Goal: Task Accomplishment & Management: Manage account settings

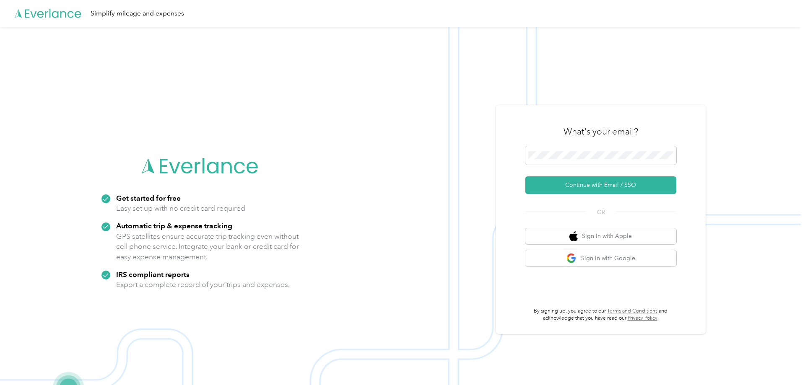
drag, startPoint x: 565, startPoint y: 180, endPoint x: 546, endPoint y: 174, distance: 19.9
click at [565, 179] on button "Continue with Email / SSO" at bounding box center [600, 185] width 151 height 18
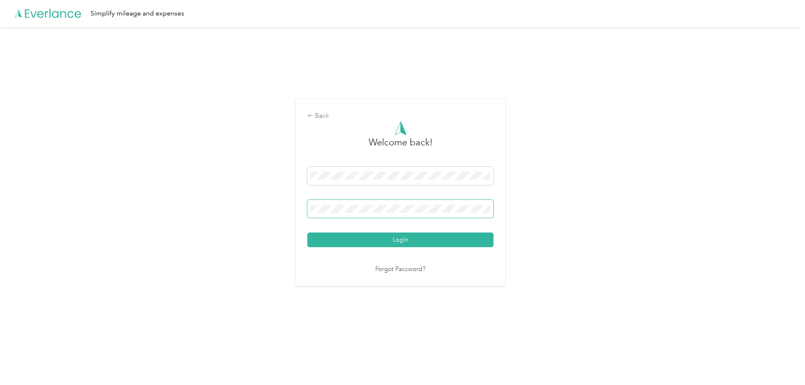
click at [346, 203] on span at bounding box center [400, 209] width 186 height 18
click at [332, 204] on span at bounding box center [400, 209] width 186 height 18
click at [118, 178] on div "Back Welcome back! Login Forgot Password?" at bounding box center [400, 196] width 801 height 339
click at [379, 238] on button "Login" at bounding box center [400, 240] width 186 height 15
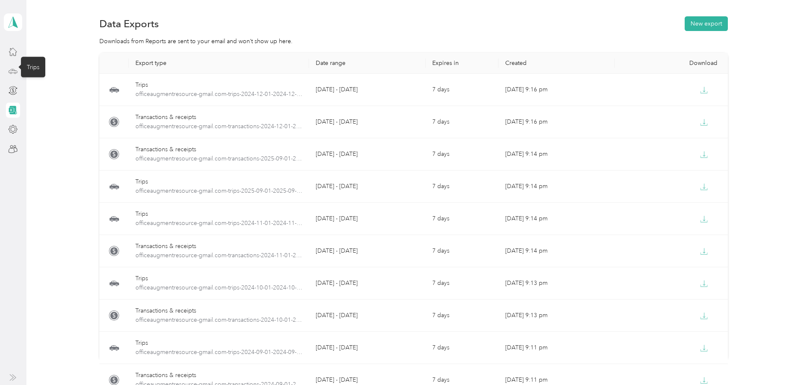
click at [11, 72] on icon at bounding box center [12, 71] width 9 height 9
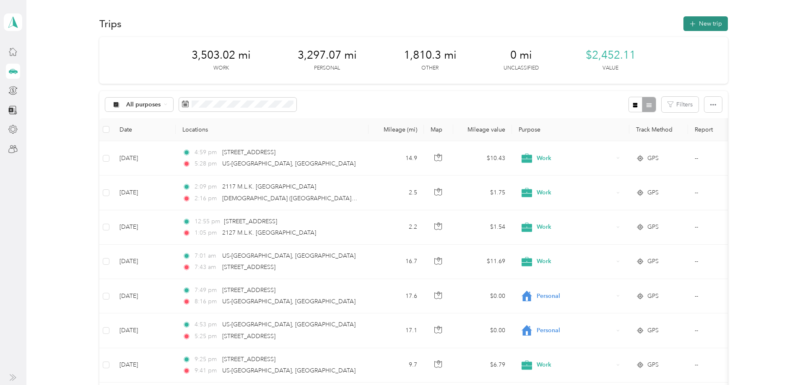
click at [691, 29] on button "New trip" at bounding box center [705, 23] width 44 height 15
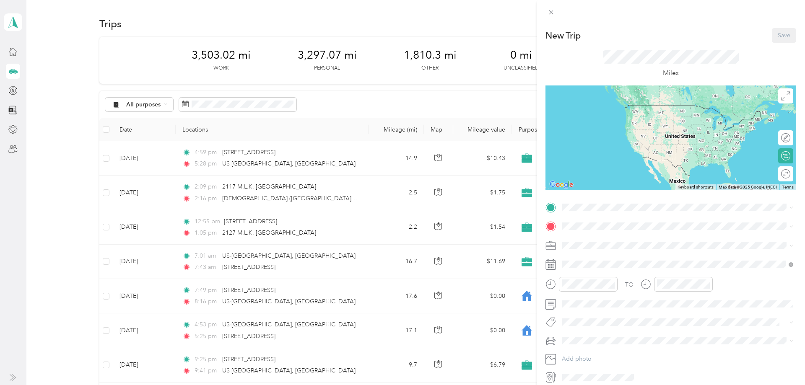
click at [383, 97] on div "New Trip Save This trip cannot be edited because it is either under review, app…" at bounding box center [402, 192] width 805 height 385
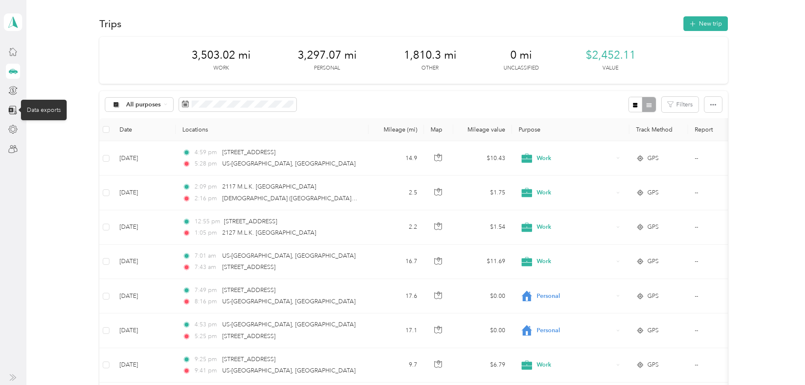
drag, startPoint x: 11, startPoint y: 107, endPoint x: 35, endPoint y: 118, distance: 25.9
click at [11, 107] on icon at bounding box center [12, 110] width 9 height 9
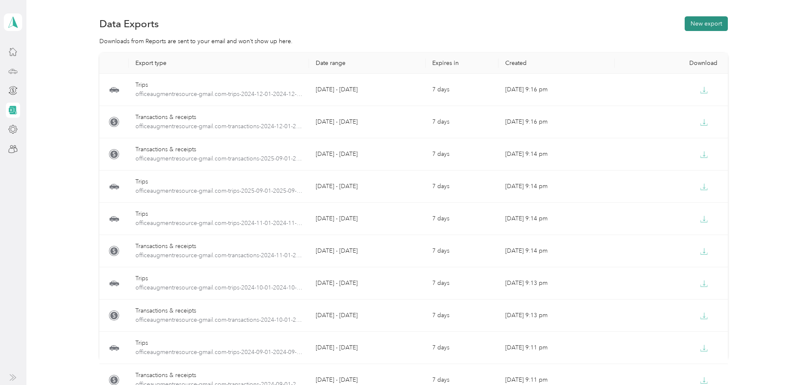
click at [705, 26] on button "New export" at bounding box center [706, 23] width 43 height 15
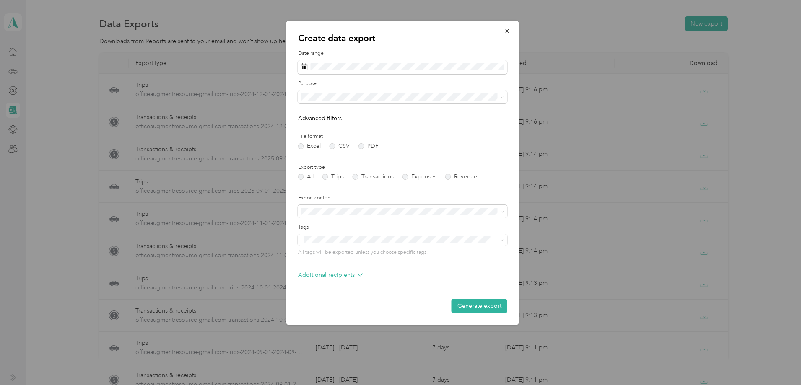
click at [51, 70] on div at bounding box center [402, 192] width 805 height 385
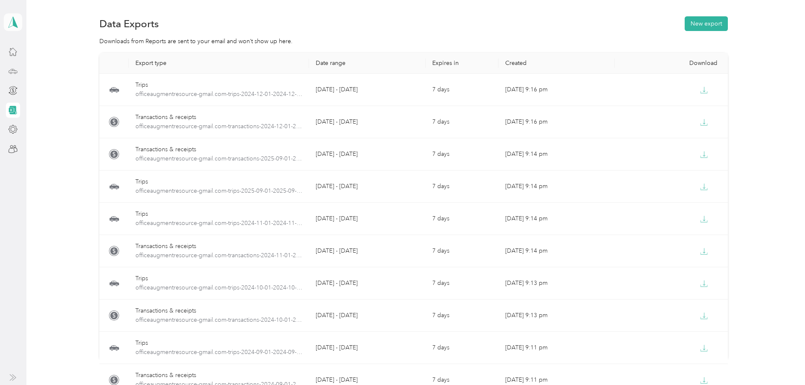
click at [14, 18] on polygon at bounding box center [15, 21] width 5 height 11
click at [54, 96] on div "Export type Date range Expires in Created Download Trips officeaugmentresource-…" at bounding box center [413, 221] width 754 height 337
click at [8, 50] on div at bounding box center [13, 51] width 14 height 15
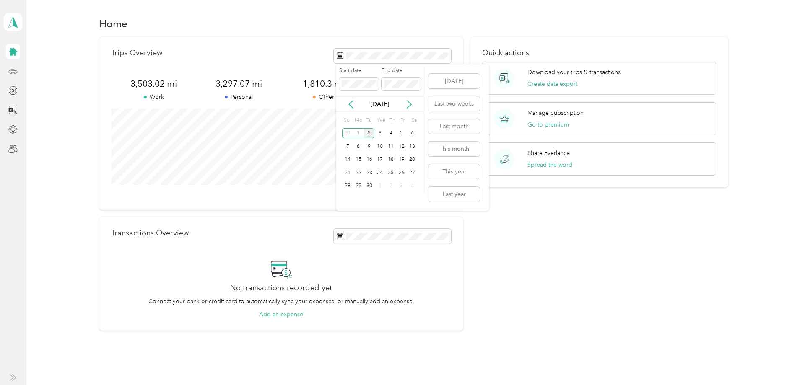
click at [384, 91] on div "Start date End date" at bounding box center [380, 81] width 88 height 29
click at [386, 215] on div "Trips Overview 3,503.02 mi Work 3,297.07 mi Personal 1,810.3 mi Other 0 mi Uncl…" at bounding box center [280, 184] width 363 height 294
click at [351, 103] on icon at bounding box center [351, 104] width 8 height 8
click at [350, 103] on icon at bounding box center [351, 105] width 4 height 8
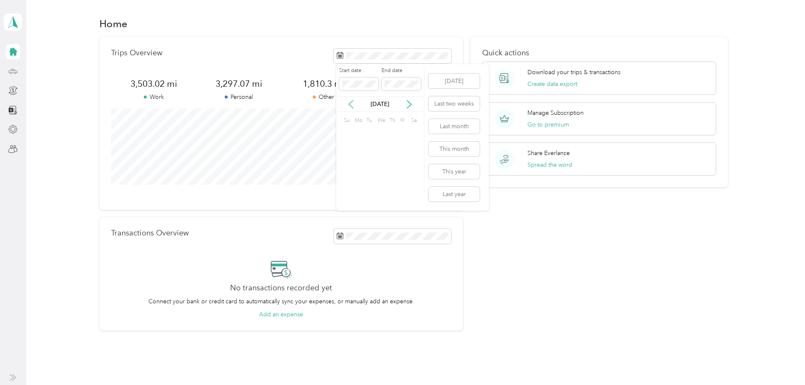
click at [350, 103] on icon at bounding box center [351, 105] width 4 height 8
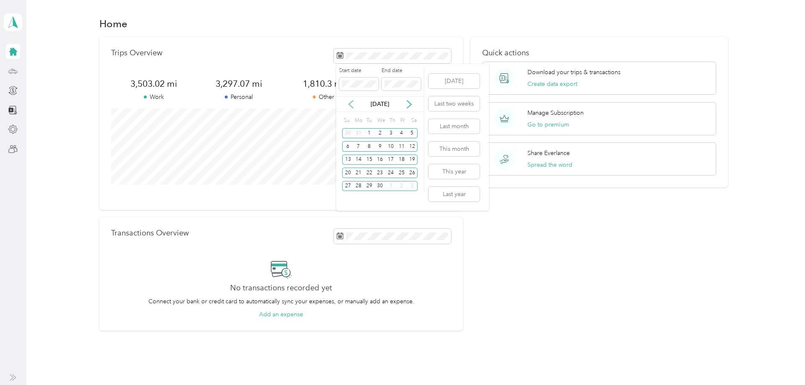
click at [350, 103] on icon at bounding box center [351, 105] width 4 height 8
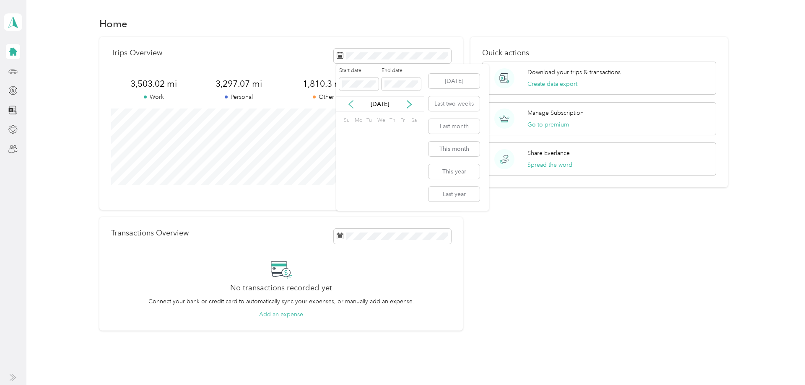
click at [350, 103] on icon at bounding box center [351, 105] width 4 height 8
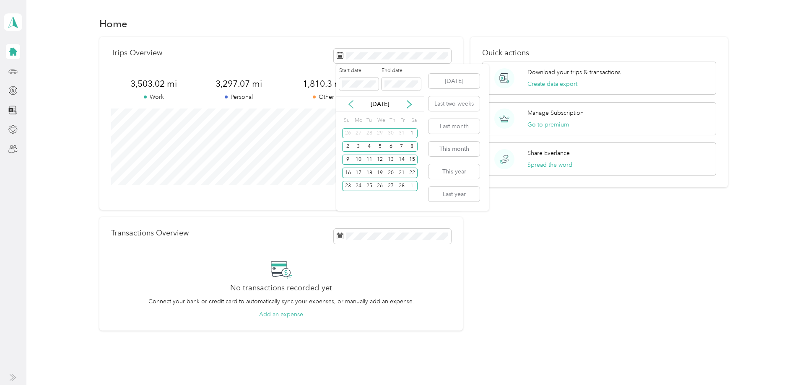
click at [350, 103] on icon at bounding box center [351, 105] width 4 height 8
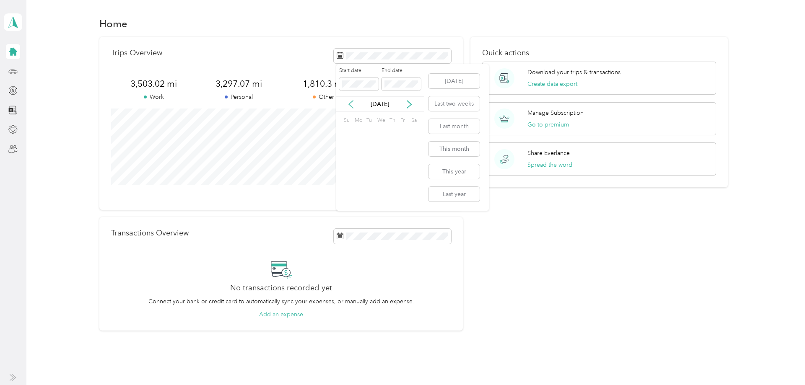
click at [350, 103] on icon at bounding box center [351, 105] width 4 height 8
click at [407, 108] on icon at bounding box center [409, 104] width 8 height 8
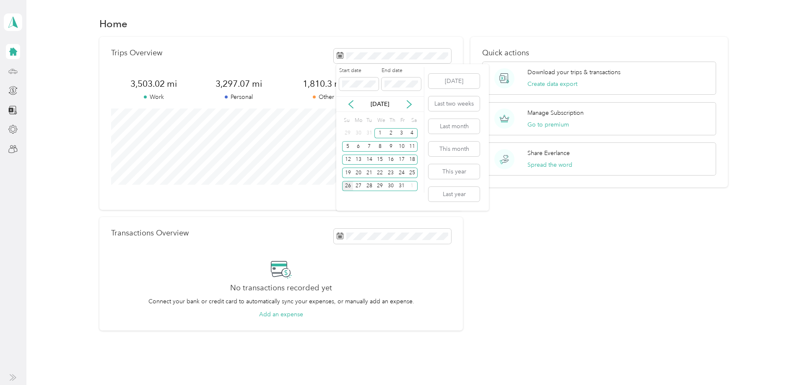
click at [349, 184] on div "26" at bounding box center [347, 186] width 11 height 10
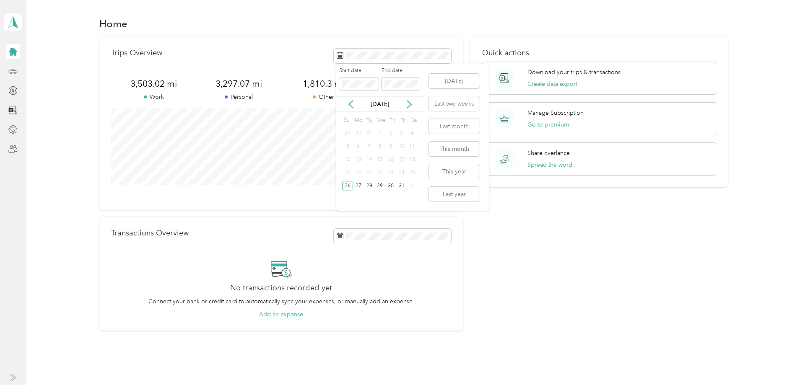
click at [368, 133] on div "31" at bounding box center [369, 133] width 11 height 10
click at [376, 132] on div "1" at bounding box center [379, 133] width 11 height 10
drag, startPoint x: 350, startPoint y: 171, endPoint x: 362, endPoint y: 150, distance: 24.0
click at [350, 172] on div "19" at bounding box center [347, 173] width 11 height 10
click at [381, 134] on div "1" at bounding box center [379, 133] width 11 height 10
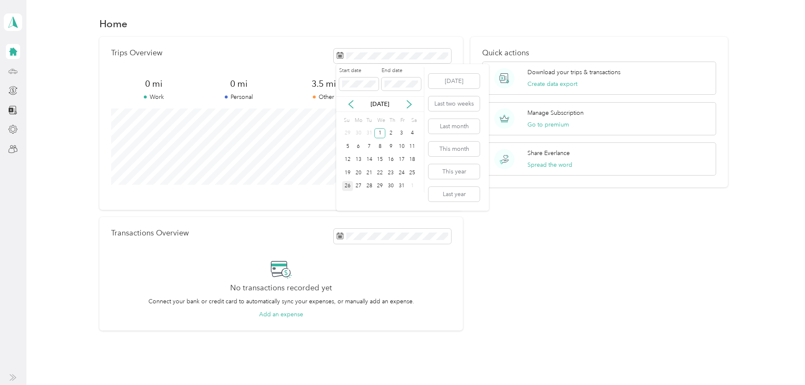
click at [347, 184] on div "26" at bounding box center [347, 186] width 11 height 10
click at [292, 67] on div "Trips Overview 0 mi Work 0 mi Personal 3.5 mi Other 0 mi Unclassified View all …" at bounding box center [280, 123] width 363 height 173
click at [380, 52] on span at bounding box center [392, 56] width 117 height 15
click at [349, 184] on div "26" at bounding box center [347, 186] width 11 height 10
click at [264, 195] on div "View all trips" at bounding box center [281, 193] width 340 height 9
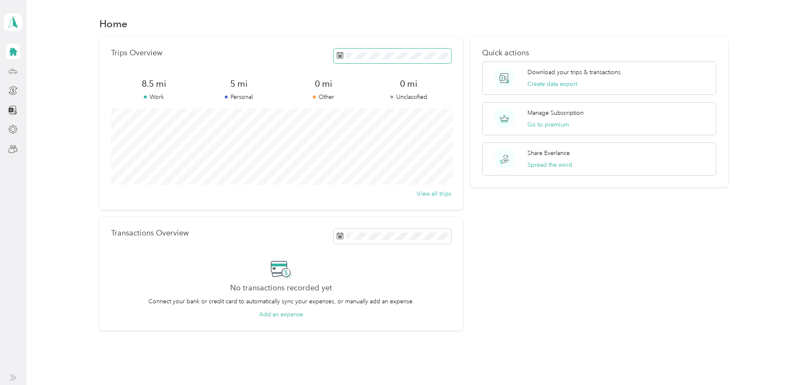
click at [384, 52] on span at bounding box center [392, 56] width 117 height 15
click at [351, 104] on icon at bounding box center [351, 104] width 8 height 8
click at [408, 105] on icon at bounding box center [409, 104] width 8 height 8
click at [347, 184] on div "26" at bounding box center [347, 186] width 11 height 10
click at [382, 131] on div "1" at bounding box center [379, 133] width 11 height 10
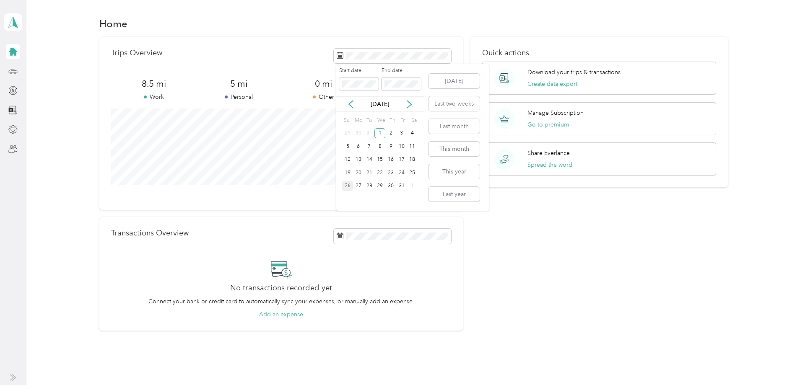
click at [348, 184] on div "26" at bounding box center [347, 186] width 11 height 10
click at [358, 184] on div "27" at bounding box center [358, 186] width 11 height 10
click at [408, 105] on icon at bounding box center [409, 104] width 8 height 8
click at [349, 159] on div "9" at bounding box center [347, 160] width 11 height 10
click at [355, 159] on div "10" at bounding box center [358, 160] width 11 height 10
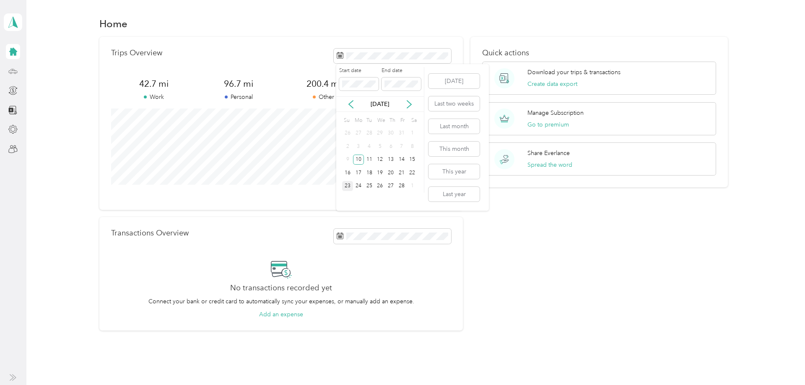
click at [349, 188] on div "23" at bounding box center [347, 186] width 11 height 10
click at [356, 187] on div "24" at bounding box center [358, 186] width 11 height 10
click at [406, 101] on icon at bounding box center [409, 104] width 8 height 8
click at [349, 159] on div "9" at bounding box center [347, 160] width 11 height 10
click at [360, 158] on div "10" at bounding box center [358, 160] width 11 height 10
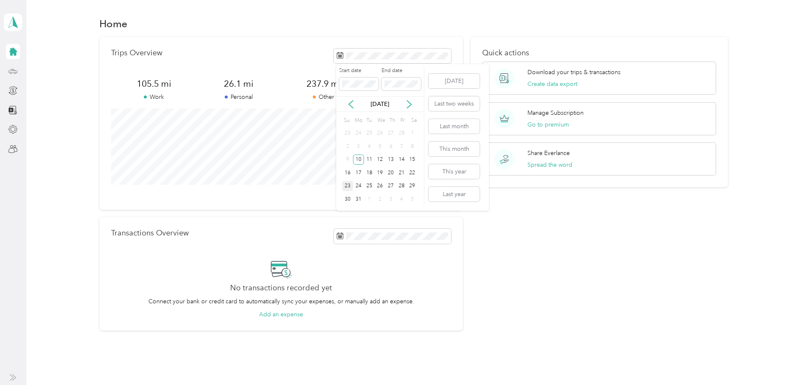
click at [349, 184] on div "23" at bounding box center [347, 186] width 11 height 10
click at [356, 182] on div "24" at bounding box center [358, 186] width 11 height 10
click at [408, 104] on icon at bounding box center [409, 104] width 8 height 8
click at [348, 143] on div "6" at bounding box center [347, 146] width 11 height 10
click at [358, 146] on div "7" at bounding box center [358, 146] width 11 height 10
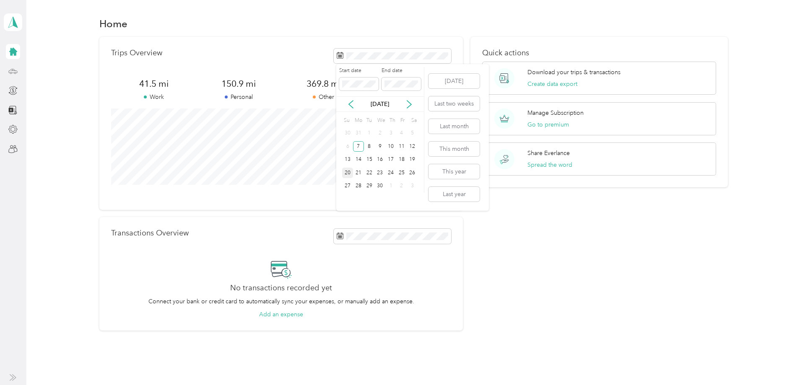
click at [347, 171] on div "20" at bounding box center [347, 173] width 11 height 10
click at [358, 173] on div "21" at bounding box center [358, 173] width 11 height 10
click at [411, 105] on icon at bounding box center [409, 105] width 4 height 8
click at [350, 147] on div "4" at bounding box center [347, 146] width 11 height 10
click at [358, 144] on div "5" at bounding box center [358, 146] width 11 height 10
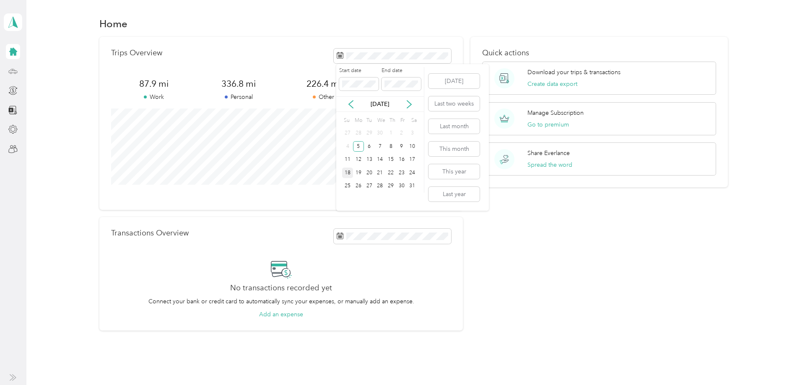
click at [345, 173] on div "18" at bounding box center [347, 173] width 11 height 10
click at [406, 107] on icon at bounding box center [409, 104] width 8 height 8
click at [351, 104] on icon at bounding box center [351, 104] width 8 height 8
drag, startPoint x: 357, startPoint y: 176, endPoint x: 364, endPoint y: 174, distance: 7.3
click at [357, 175] on div "19" at bounding box center [358, 173] width 11 height 10
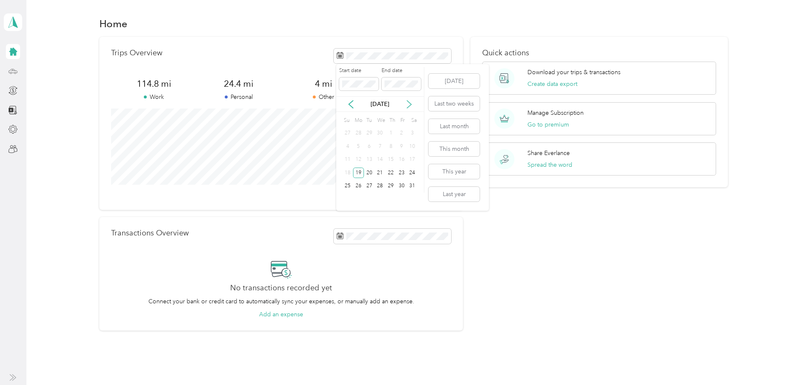
click at [410, 104] on icon at bounding box center [409, 104] width 8 height 8
click at [348, 131] on div "1" at bounding box center [347, 133] width 11 height 10
click at [438, 50] on span at bounding box center [392, 56] width 117 height 15
click at [361, 135] on div "2" at bounding box center [358, 133] width 11 height 10
click at [351, 157] on div "15" at bounding box center [347, 160] width 11 height 10
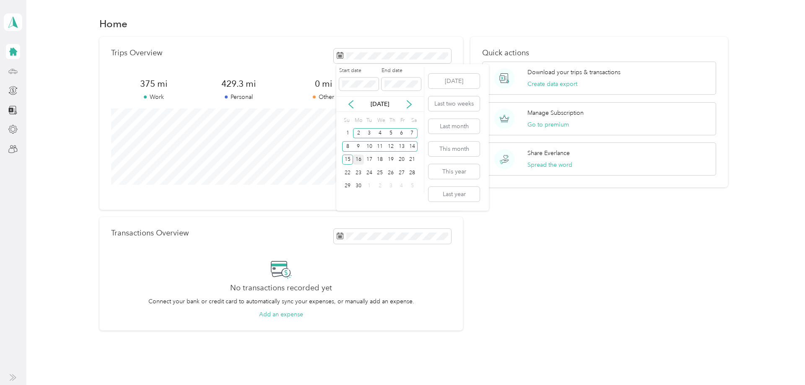
click at [358, 160] on div "16" at bounding box center [358, 160] width 11 height 10
click at [347, 184] on div "29" at bounding box center [347, 186] width 11 height 10
click at [355, 184] on div "30" at bounding box center [358, 186] width 11 height 10
click at [406, 106] on icon at bounding box center [409, 104] width 8 height 8
click at [348, 161] on div "13" at bounding box center [347, 160] width 11 height 10
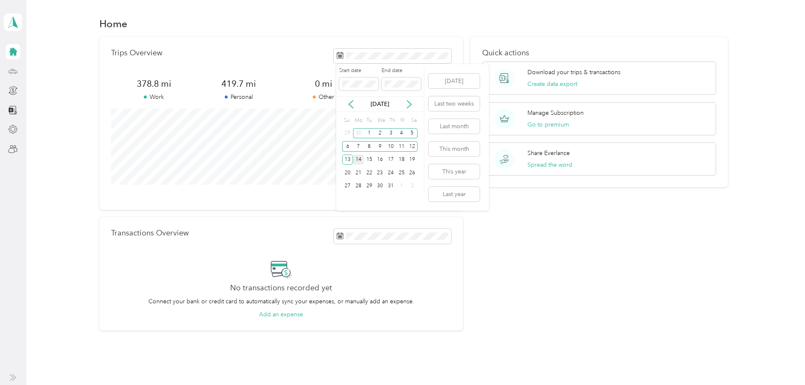
click at [355, 157] on div "14" at bounding box center [358, 160] width 11 height 10
click at [389, 186] on div "31" at bounding box center [390, 186] width 11 height 10
click at [411, 103] on icon at bounding box center [409, 104] width 8 height 8
click at [405, 131] on div "1" at bounding box center [401, 133] width 11 height 10
click at [412, 173] on div "23" at bounding box center [412, 173] width 11 height 10
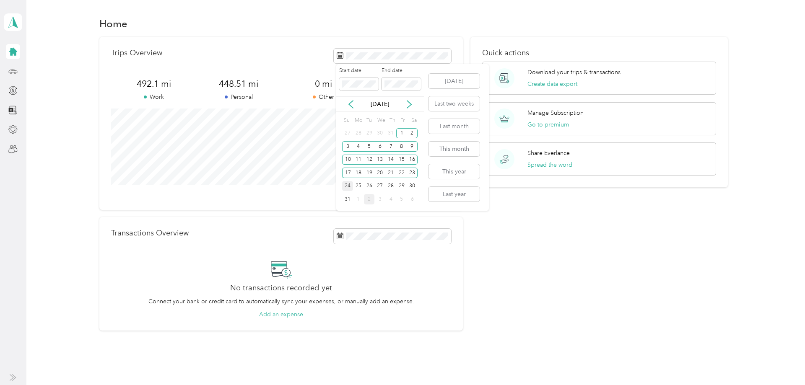
click at [348, 183] on div "24" at bounding box center [347, 186] width 11 height 10
click at [347, 202] on div "31" at bounding box center [347, 199] width 11 height 10
